Goal: Task Accomplishment & Management: Complete application form

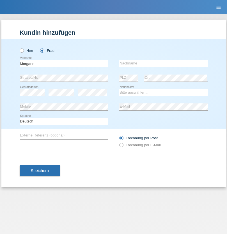
type input "Morgane"
click at [163, 63] on input "text" at bounding box center [163, 63] width 88 height 7
type input "[PERSON_NAME]"
select select "CH"
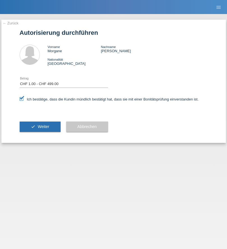
select select "1"
click at [40, 126] on span "Weiter" at bounding box center [43, 126] width 11 height 4
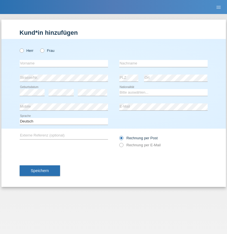
radio input "true"
select select "CH"
radio input "true"
click at [64, 63] on input "text" at bounding box center [64, 63] width 88 height 7
type input "Caicedo Medina"
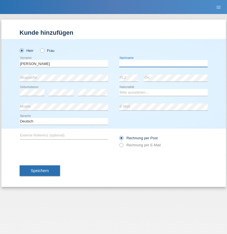
click at [163, 63] on input "text" at bounding box center [163, 63] width 88 height 7
type input "Marlon"
select select "ES"
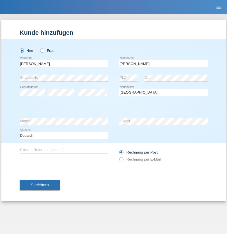
select select "C"
select select "25"
select select "03"
select select "2021"
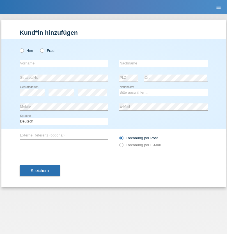
radio input "true"
click at [64, 63] on input "text" at bounding box center [64, 63] width 88 height 7
type input "firat"
click at [163, 63] on input "text" at bounding box center [163, 63] width 88 height 7
type input "kara"
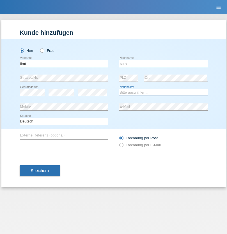
select select "CH"
